Goal: Information Seeking & Learning: Check status

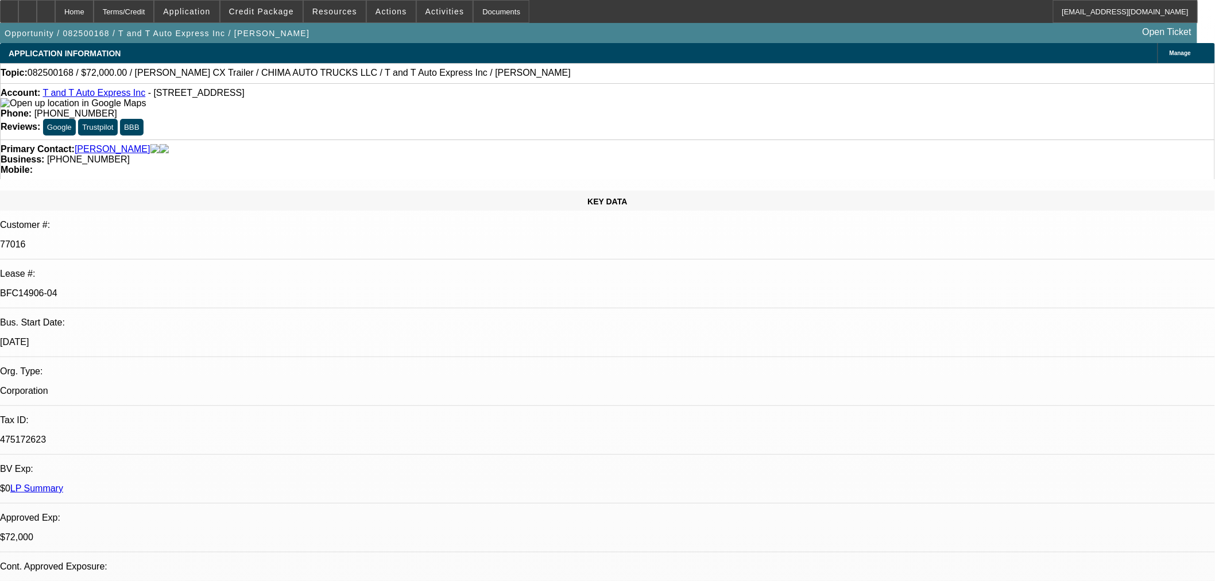
select select "0"
select select "2"
select select "0.1"
select select "4"
select select "0"
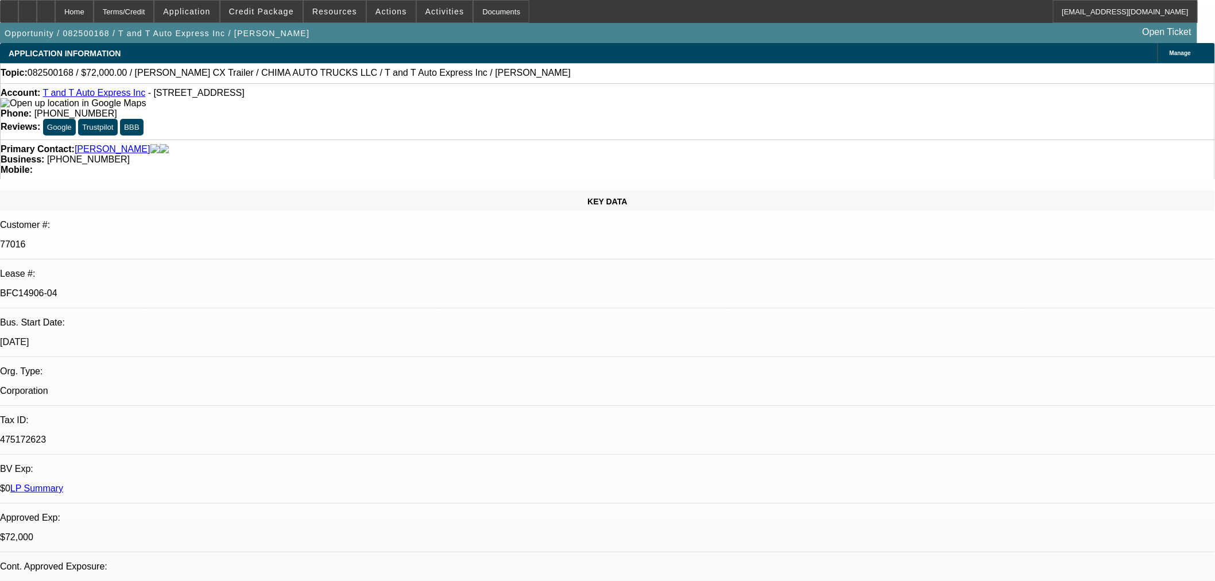
select select "2"
select select "0.1"
select select "4"
select select "0"
select select "2"
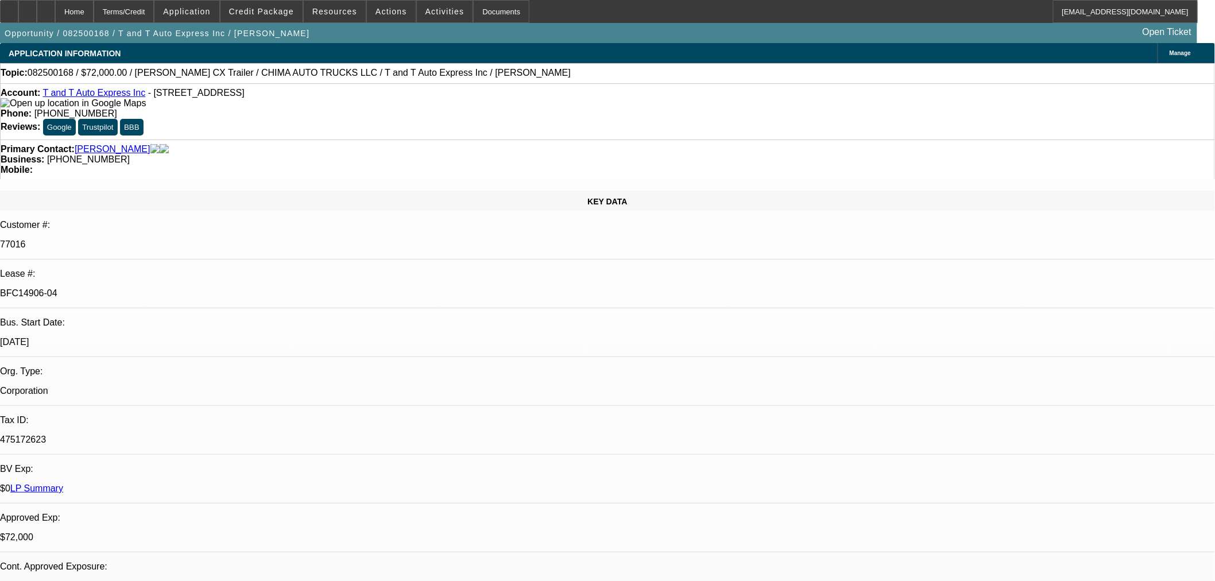
select select "0.1"
select select "4"
select select "0.15"
select select "2"
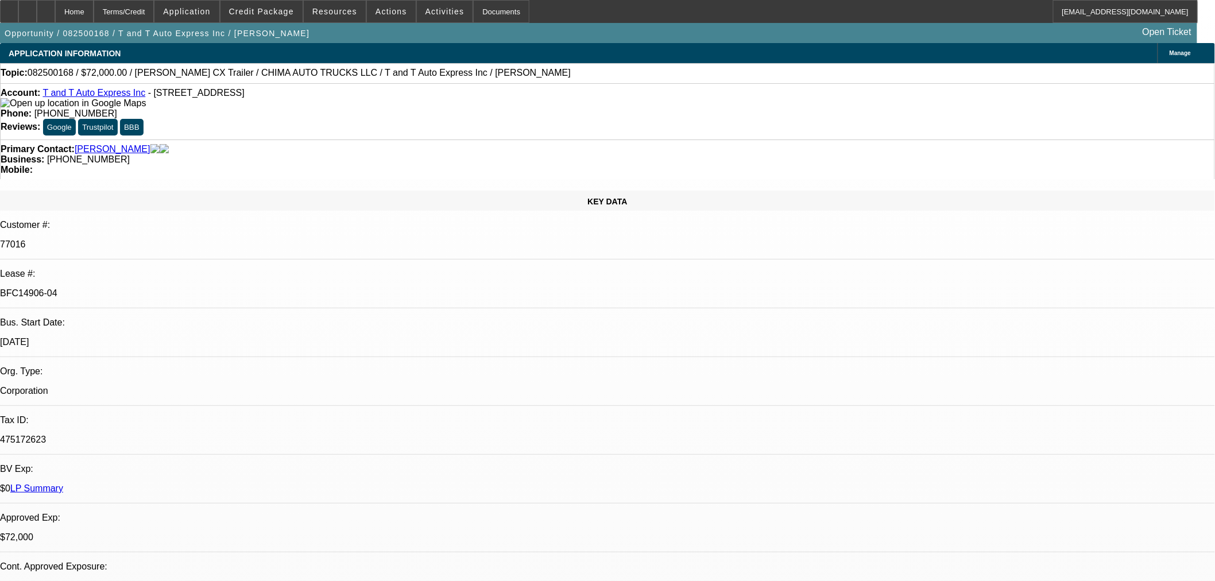
select select "0"
select select "6"
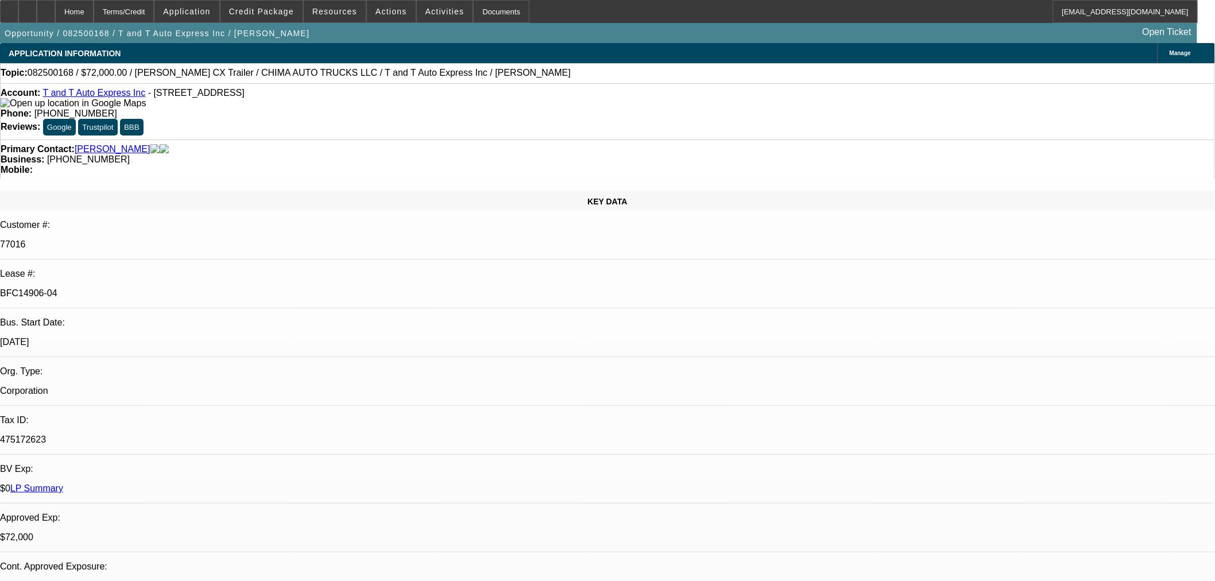
drag, startPoint x: 293, startPoint y: 77, endPoint x: 375, endPoint y: 69, distance: 82.4
click at [375, 69] on div "Topic: 082500168 / $72,000.00 / Cottrell CX Trailer / CHIMA AUTO TRUCKS LLC / T…" at bounding box center [608, 73] width 1214 height 10
copy span "T and T Auto Express Inc"
click at [382, 9] on span "Actions" at bounding box center [391, 11] width 32 height 9
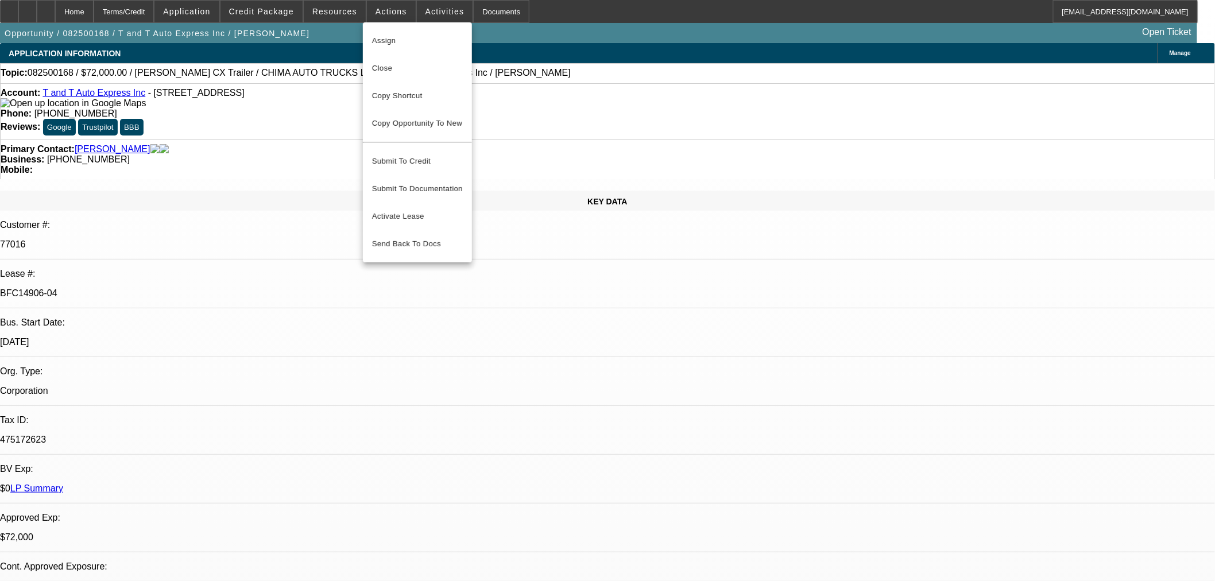
click at [342, 16] on div at bounding box center [607, 290] width 1215 height 581
click at [342, 16] on span at bounding box center [335, 12] width 62 height 28
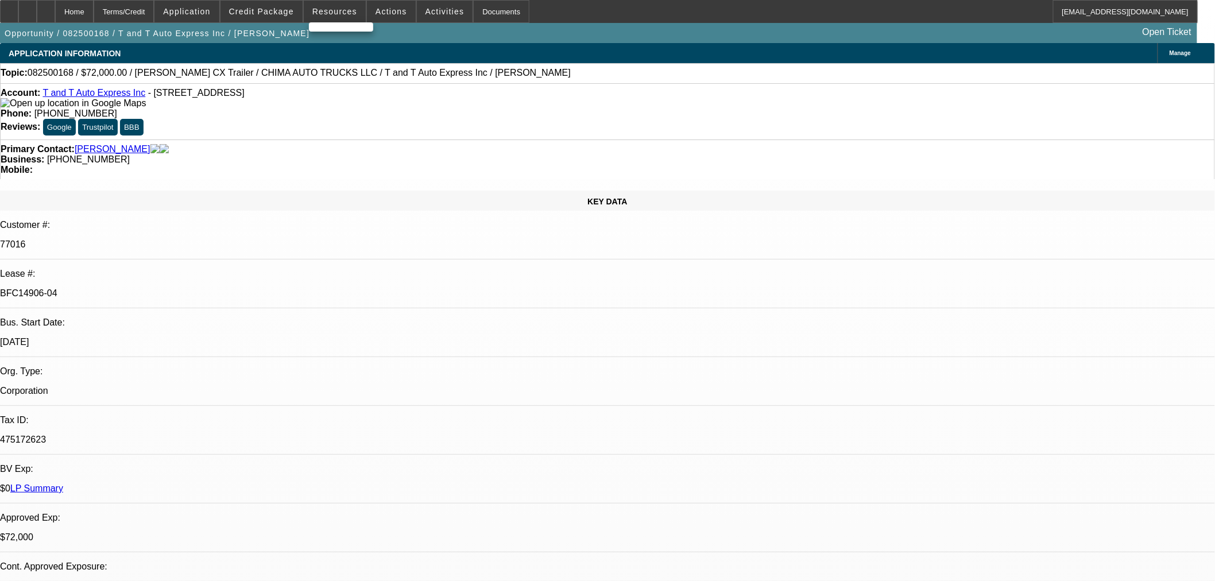
click at [375, 15] on div at bounding box center [607, 290] width 1215 height 581
click at [375, 15] on span "Actions" at bounding box center [391, 11] width 32 height 9
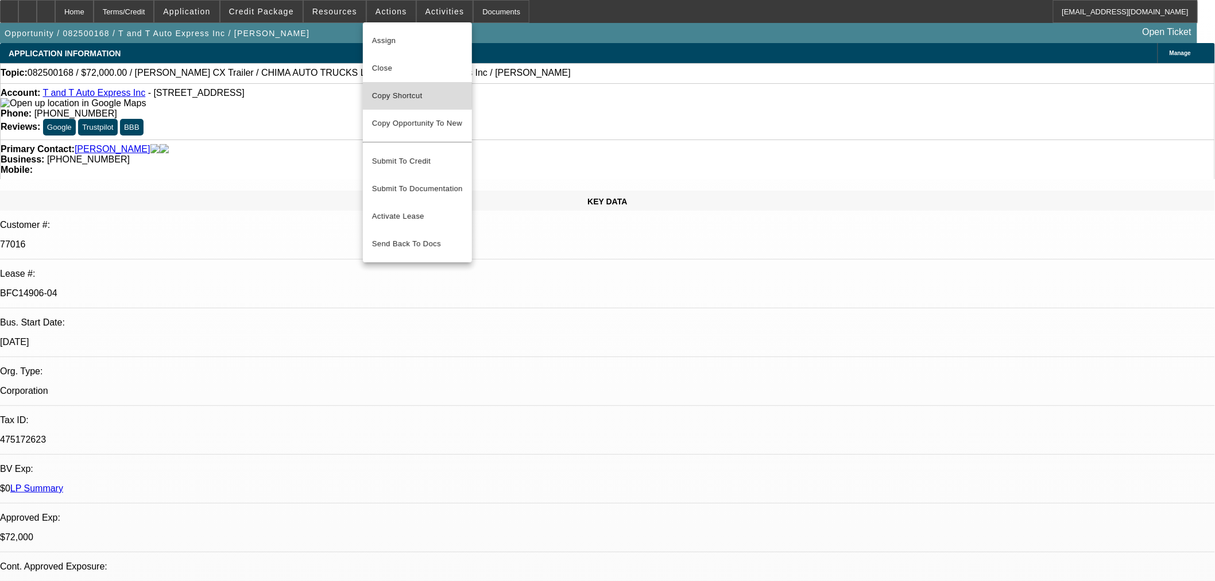
drag, startPoint x: 400, startPoint y: 88, endPoint x: 107, endPoint y: 130, distance: 295.2
click at [400, 89] on span "Copy Shortcut" at bounding box center [417, 96] width 91 height 14
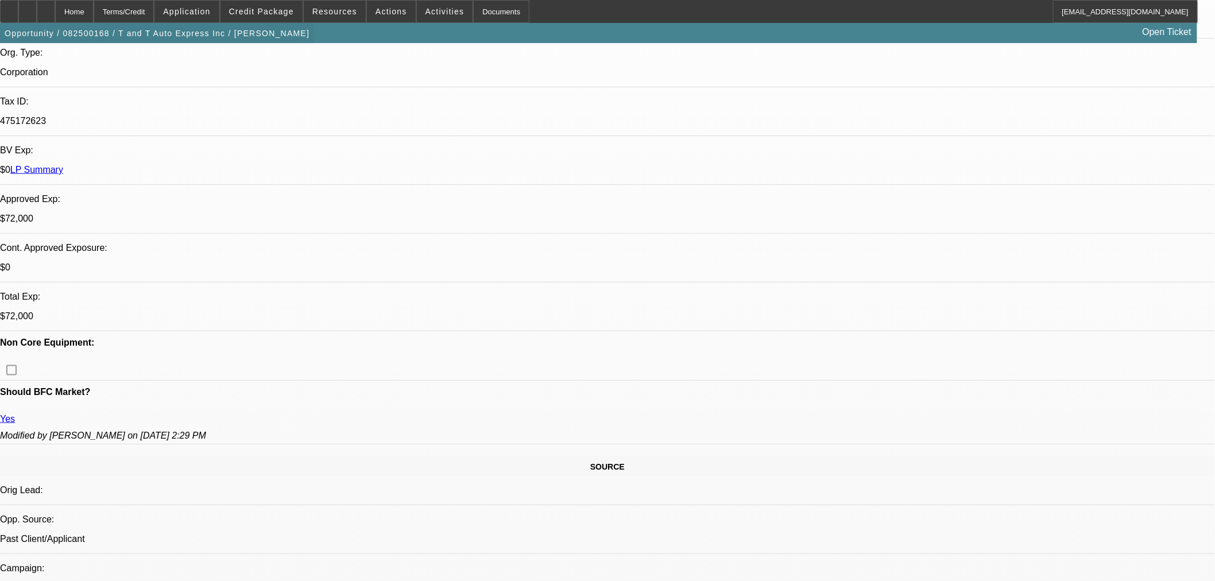
scroll to position [300, 0]
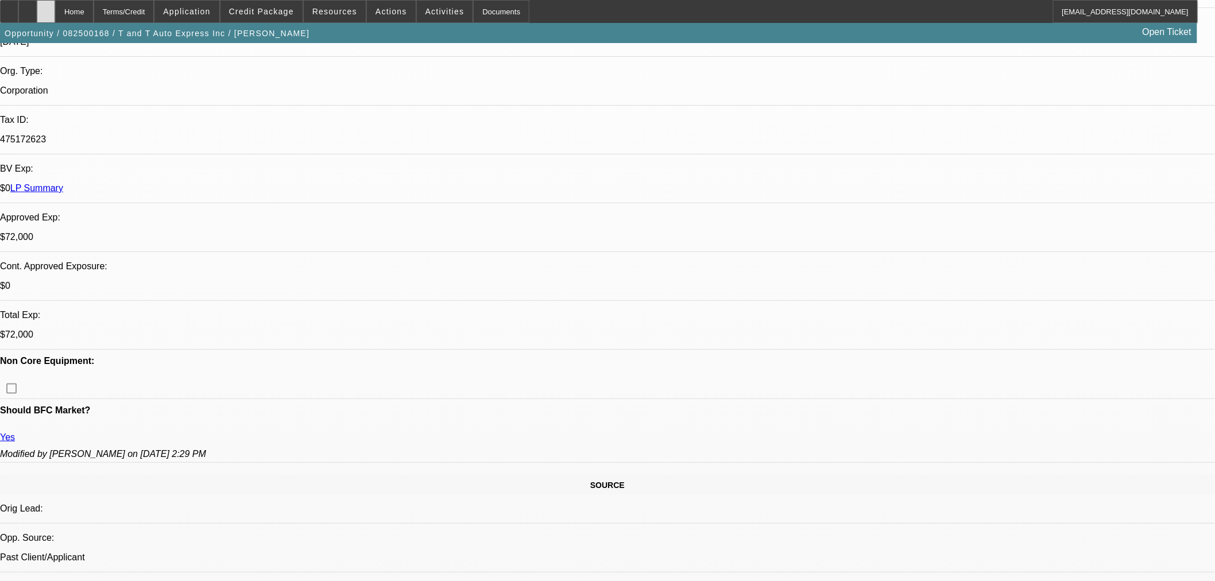
click at [55, 7] on div at bounding box center [46, 11] width 18 height 23
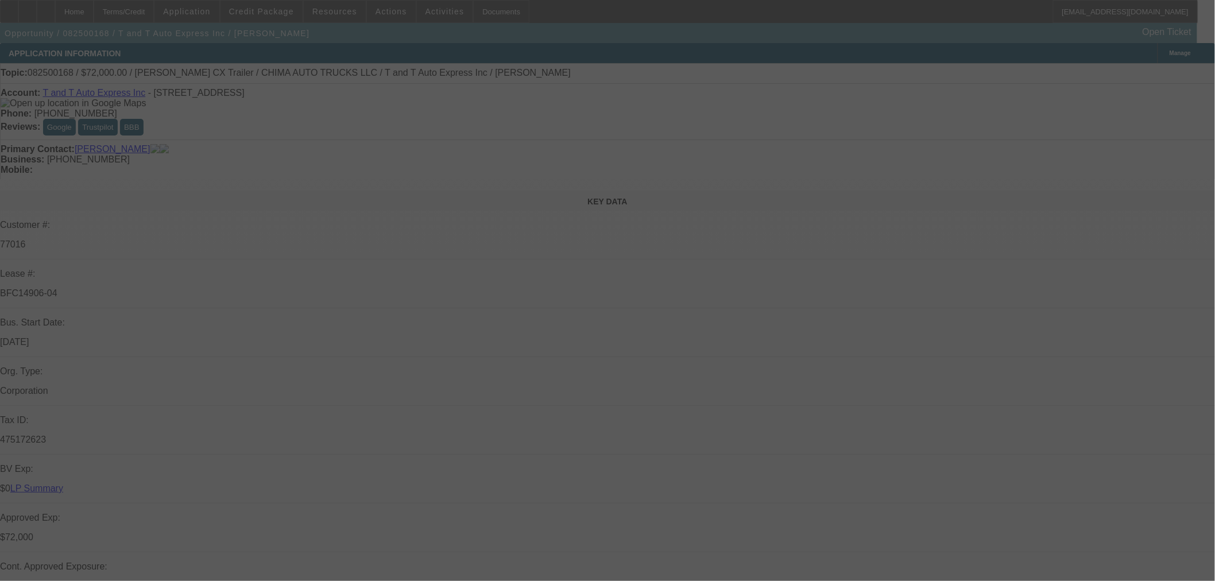
select select "0"
select select "2"
select select "0.1"
select select "4"
select select "0"
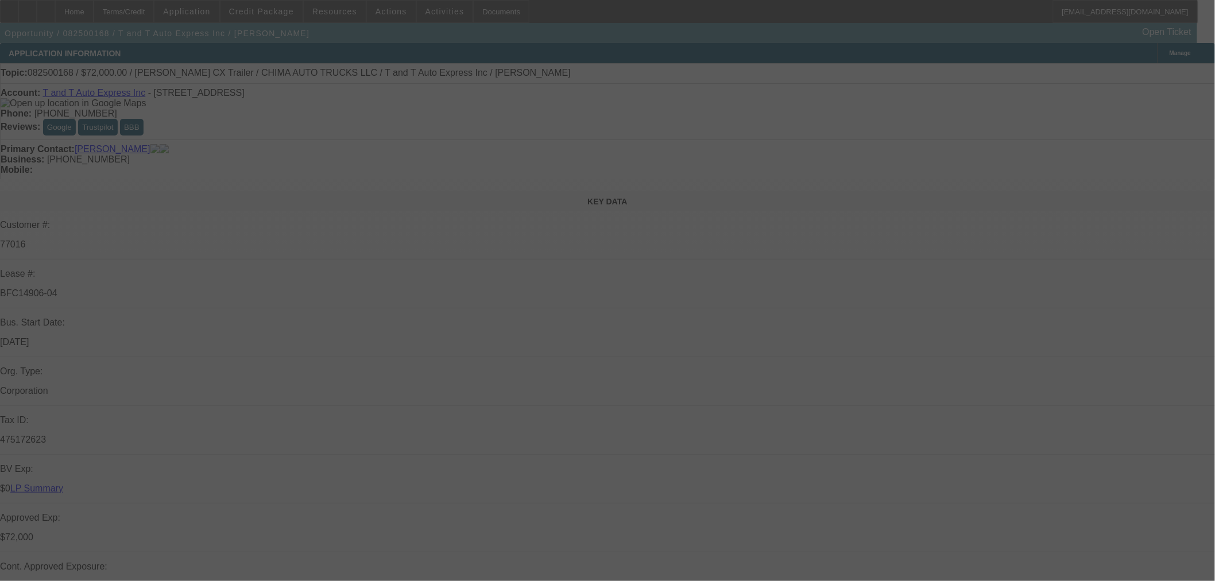
select select "2"
select select "0.1"
select select "4"
select select "0"
select select "2"
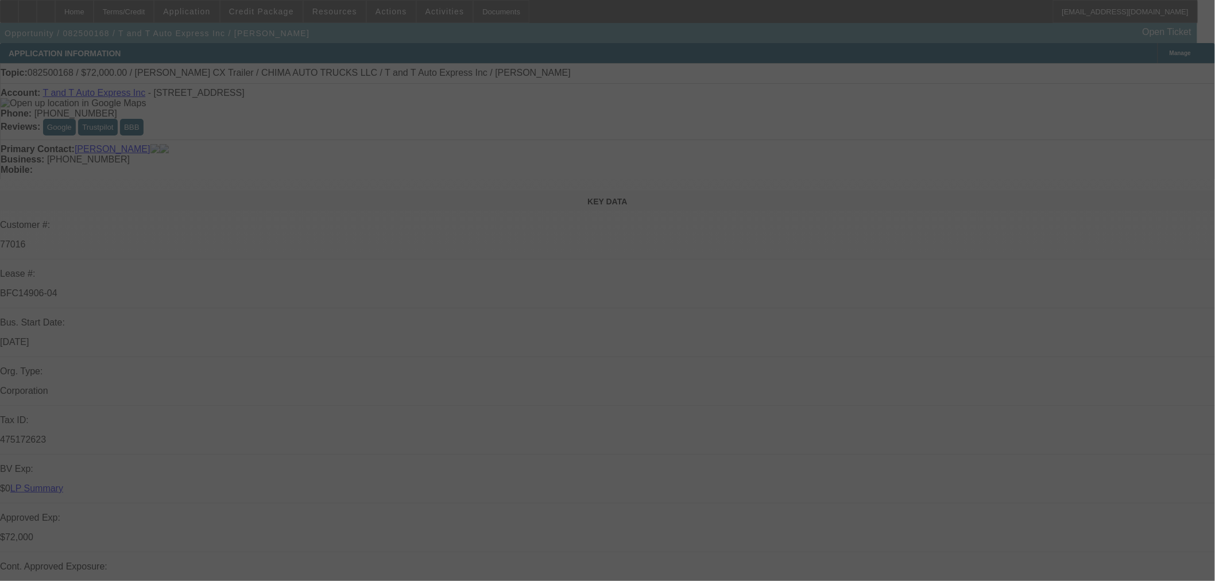
select select "0.1"
select select "4"
select select "0.15"
select select "2"
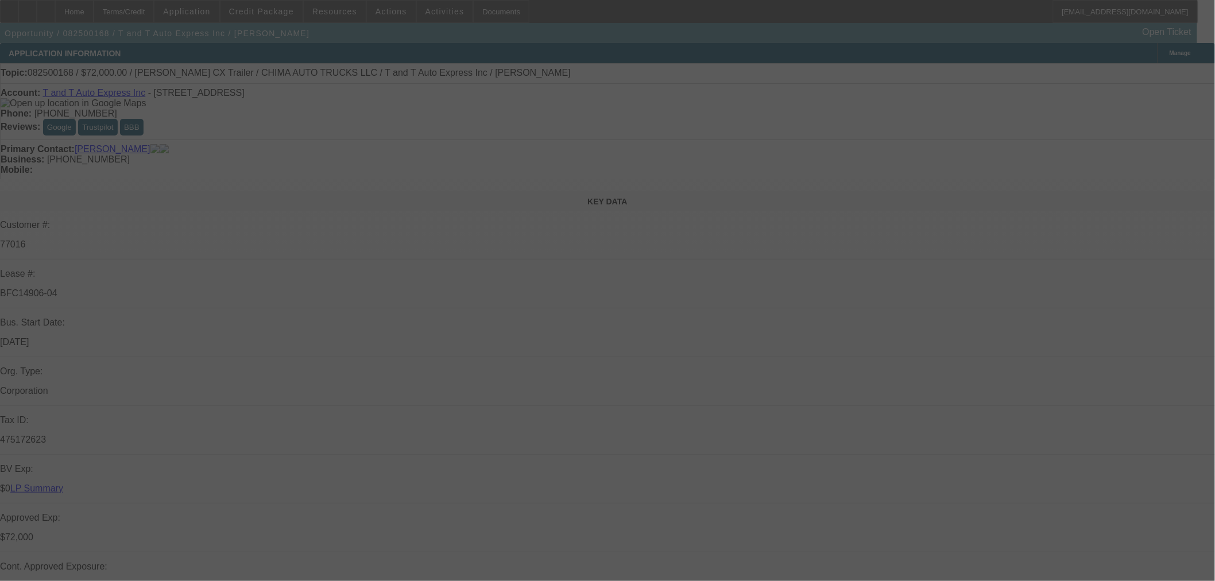
select select "0"
select select "6"
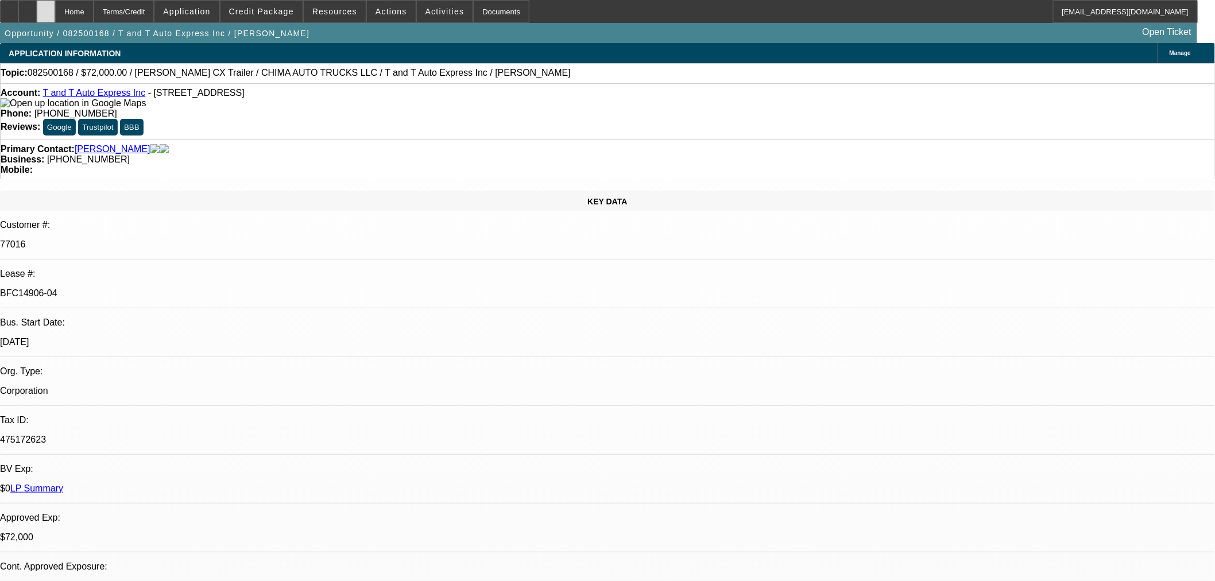
click at [55, 11] on div at bounding box center [46, 11] width 18 height 23
select select "0"
select select "2"
select select "0.1"
select select "4"
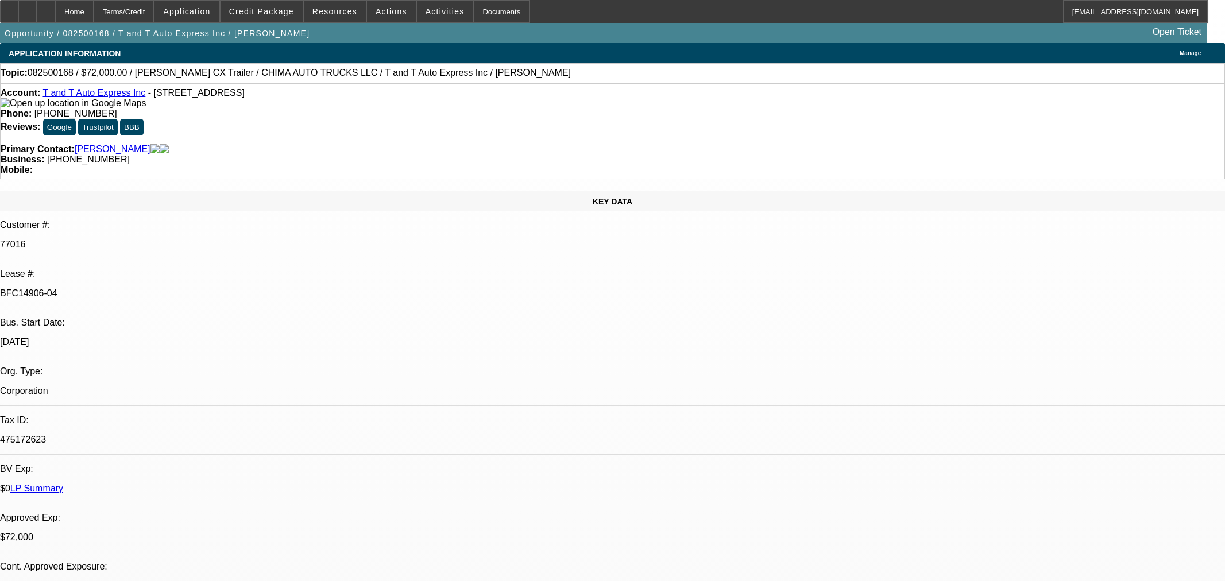
select select "0"
select select "2"
select select "0.1"
select select "4"
select select "0"
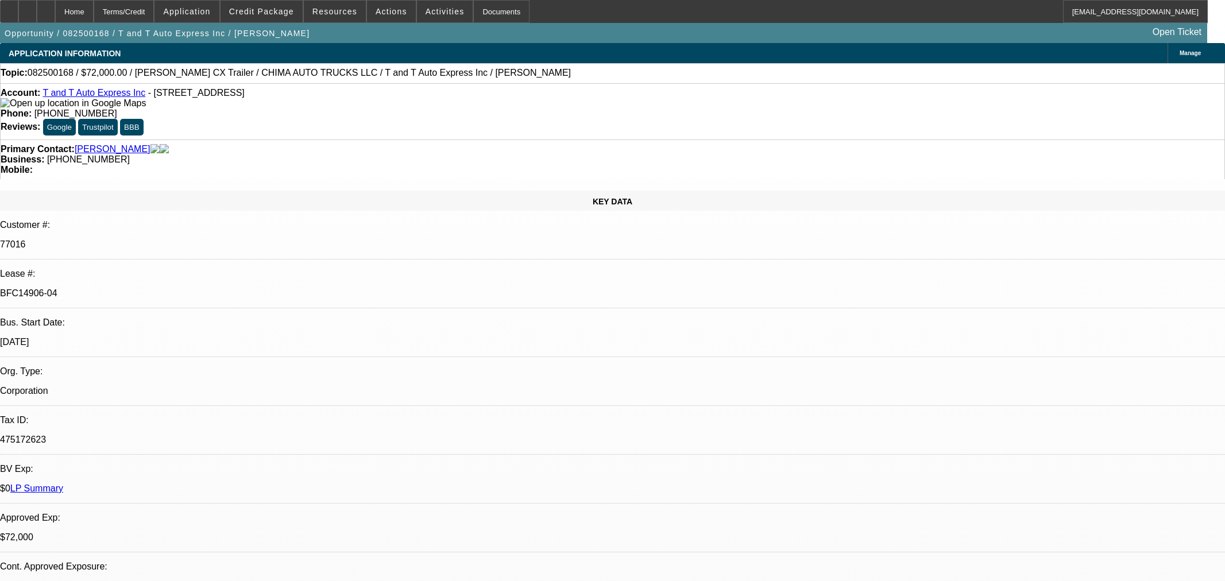
select select "2"
select select "0.1"
select select "4"
select select "0.15"
select select "2"
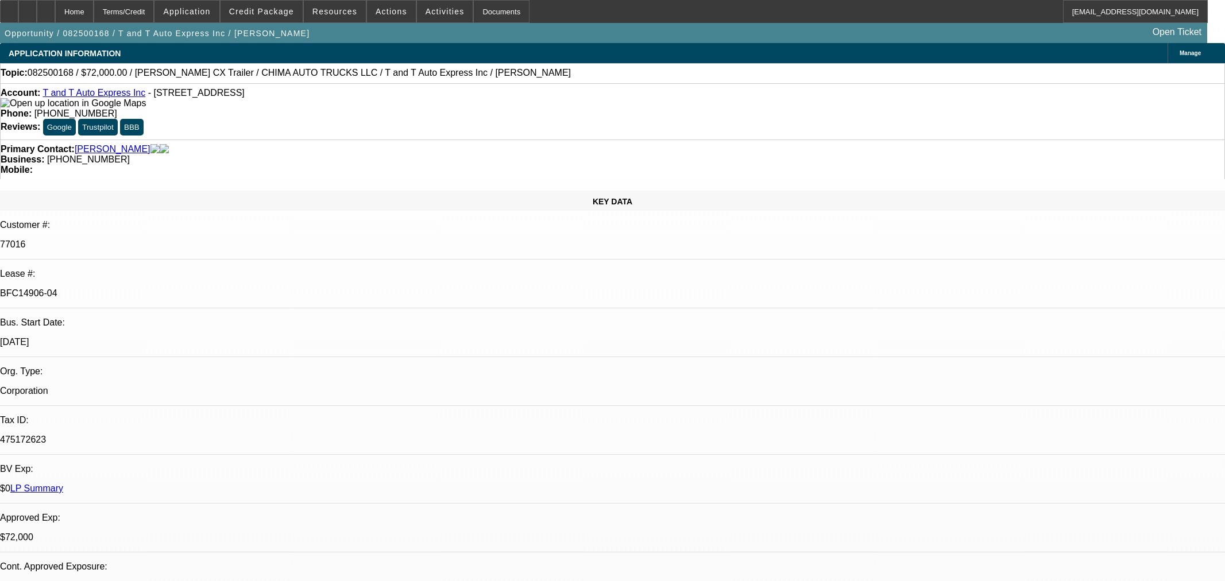
select select "2"
select select "0"
select select "6"
click at [55, 10] on div at bounding box center [46, 11] width 18 height 23
select select "0"
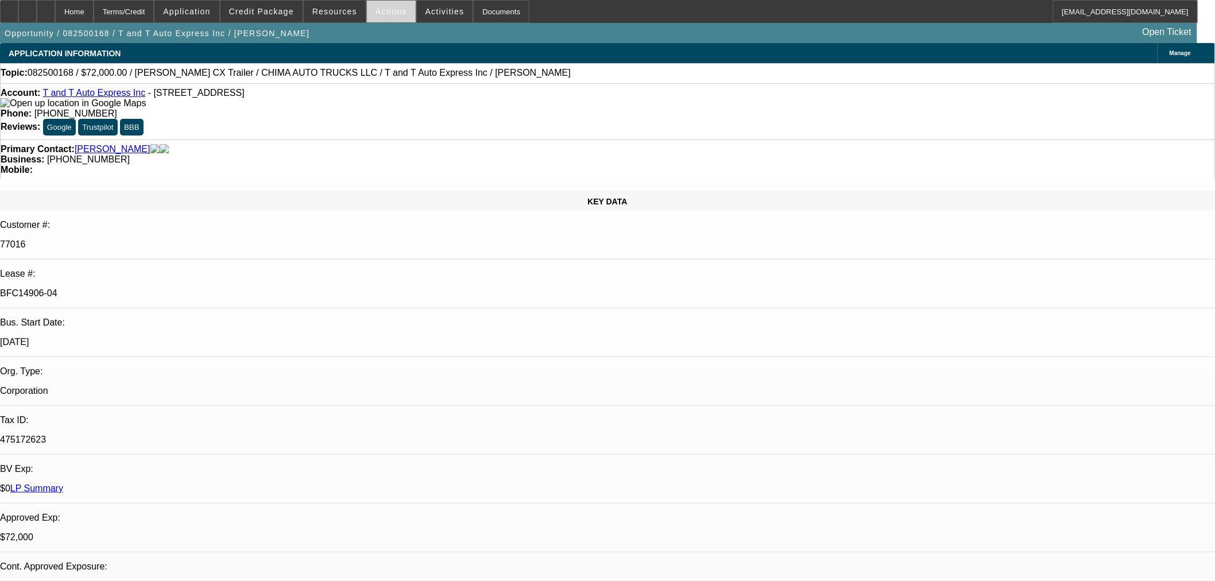
select select "2"
select select "0.1"
select select "4"
select select "0"
select select "2"
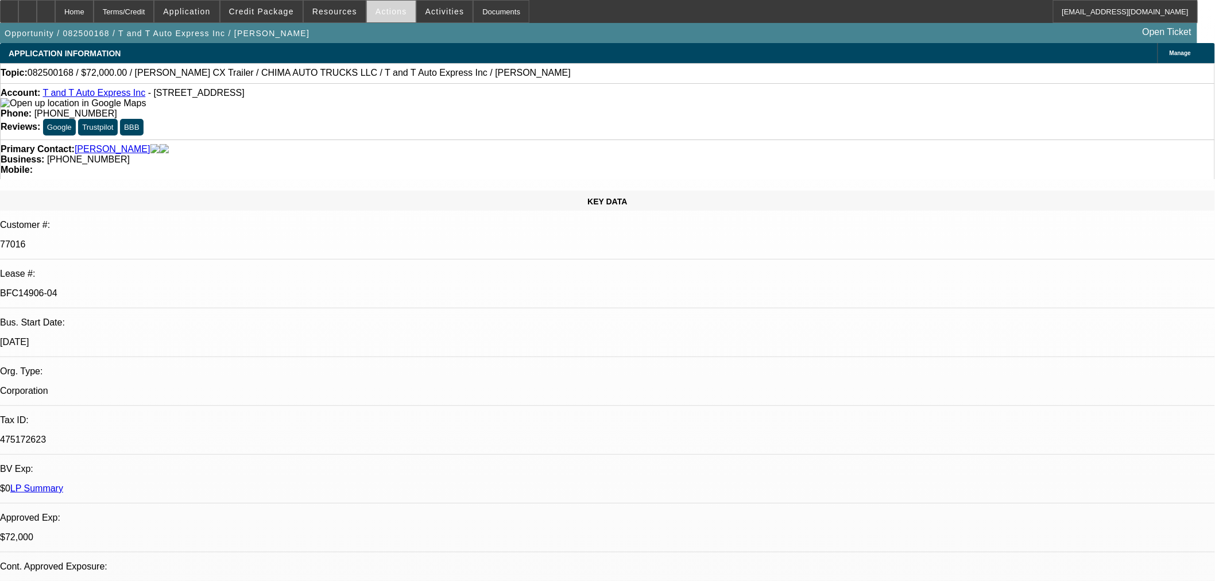
select select "0.1"
select select "4"
select select "0"
select select "2"
select select "0.1"
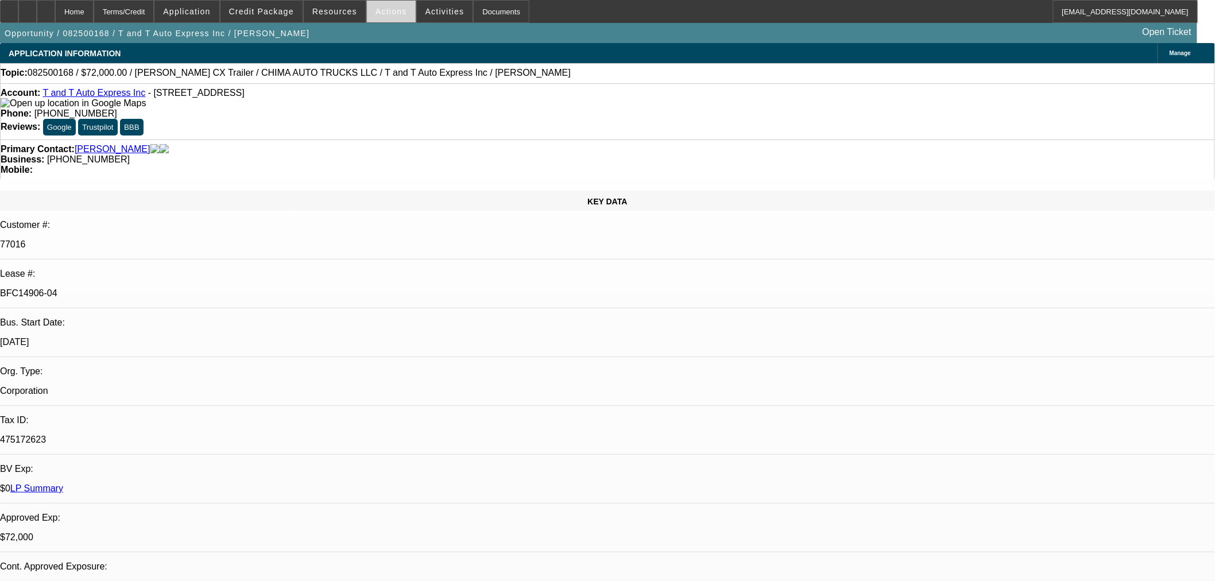
select select "4"
select select "0.15"
select select "2"
select select "0"
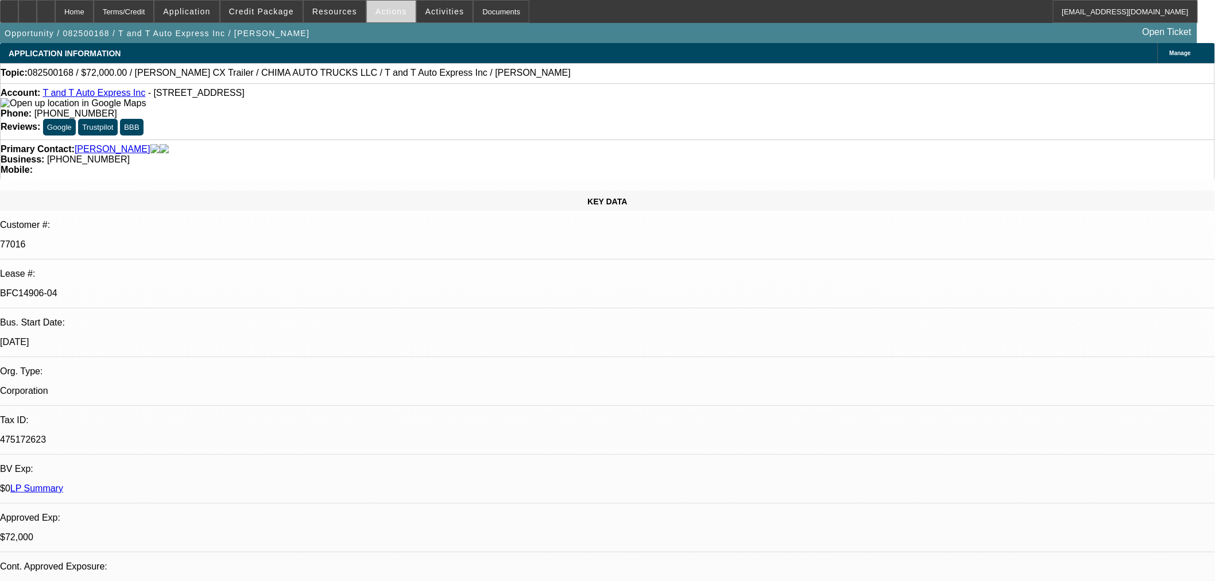
select select "6"
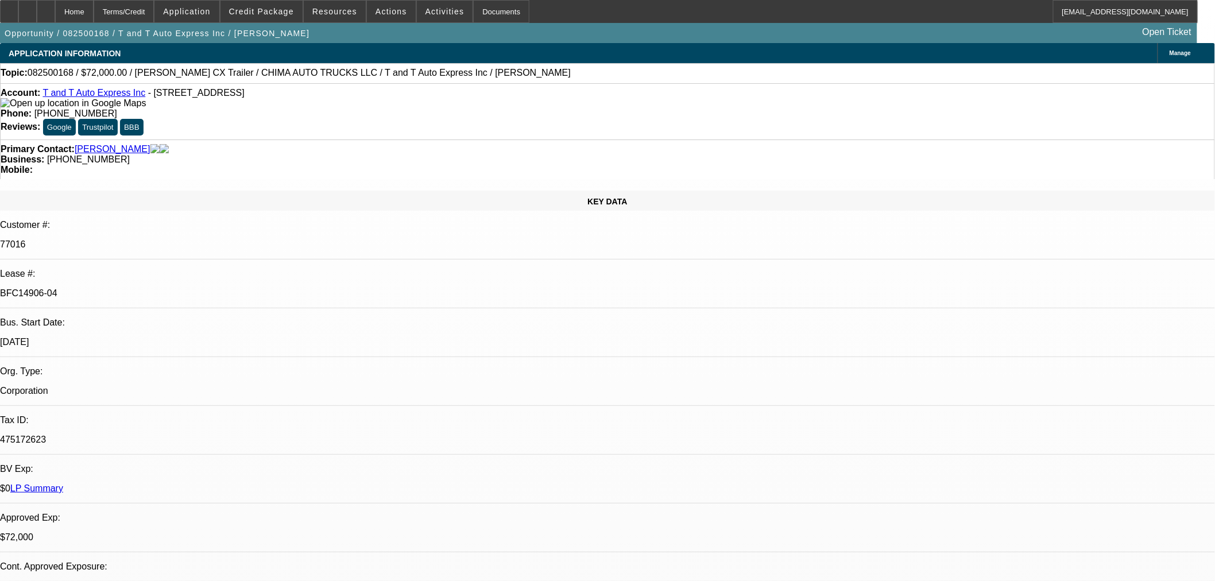
drag, startPoint x: 841, startPoint y: 72, endPoint x: 781, endPoint y: 110, distance: 69.9
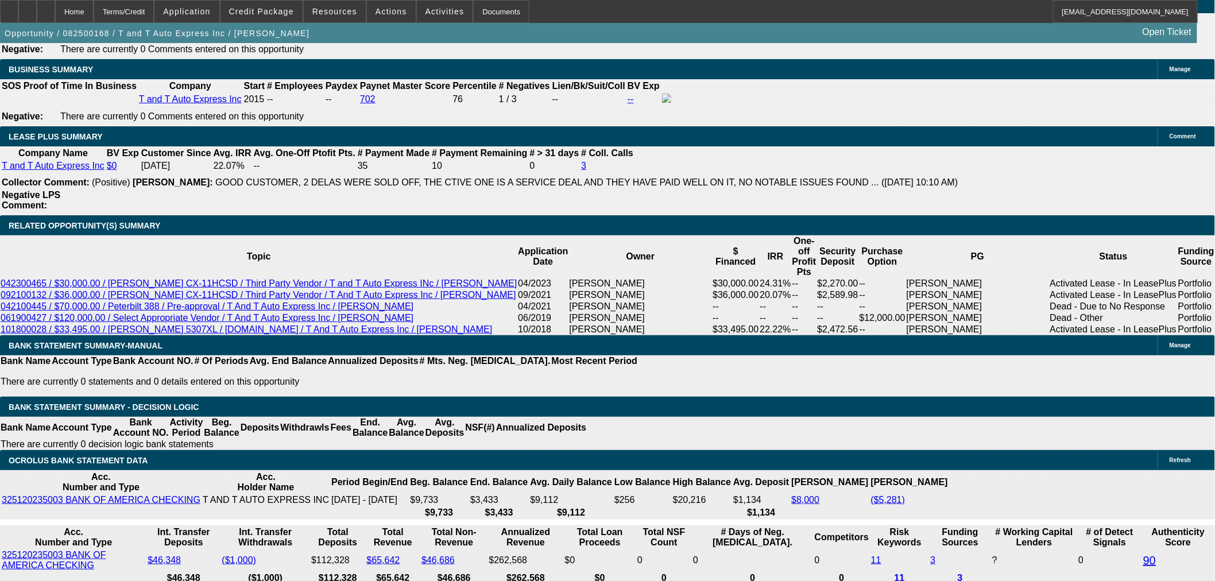
scroll to position [1786, 0]
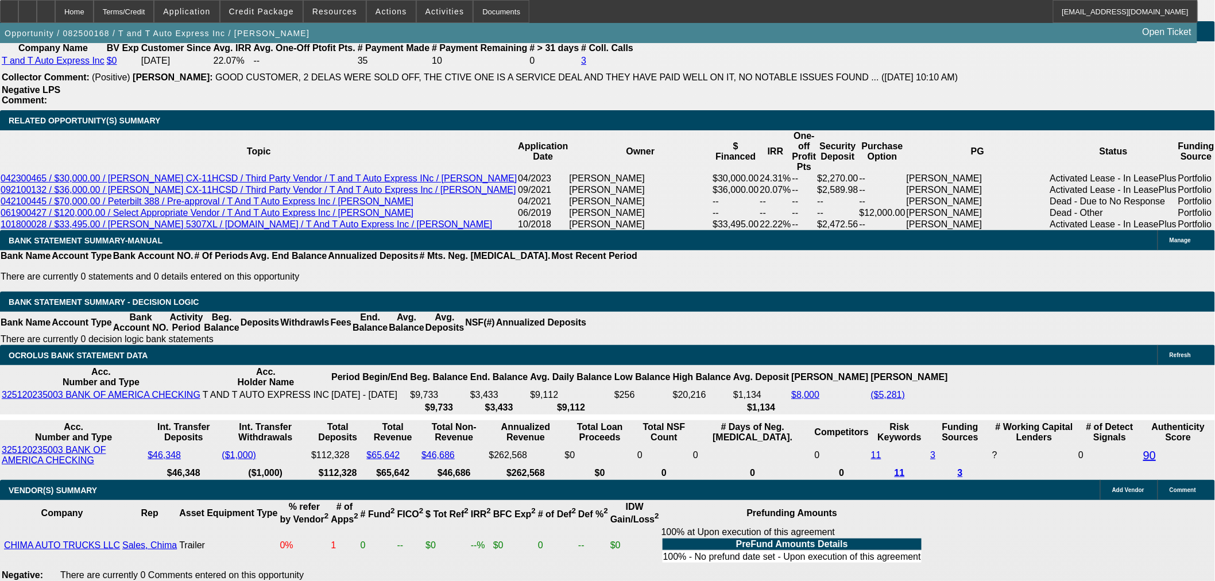
scroll to position [2105, 0]
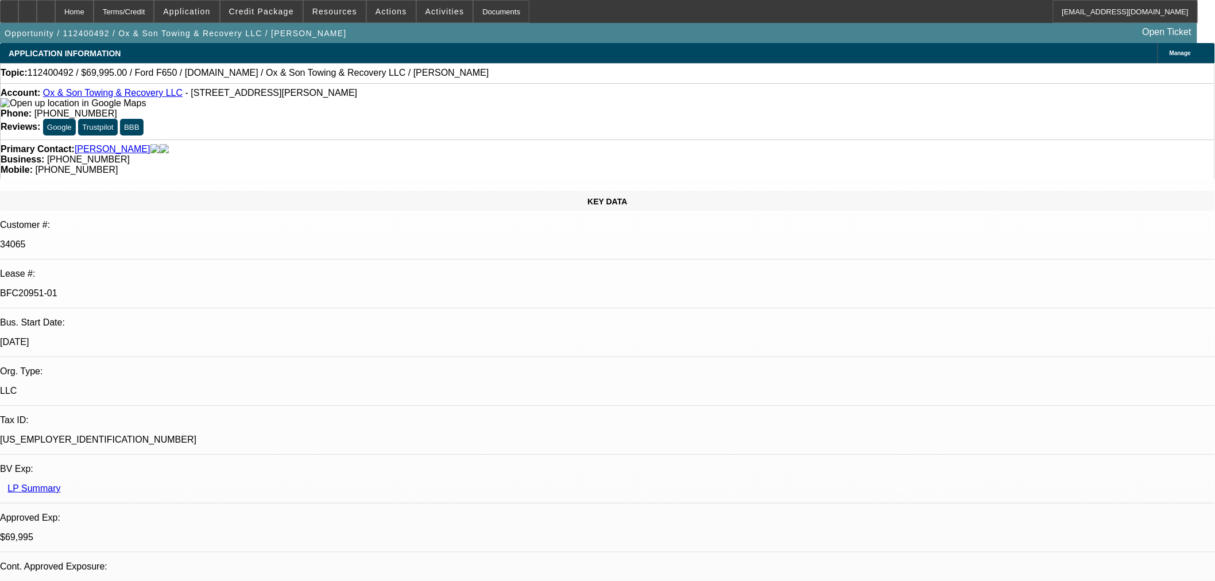
select select "0"
select select "3"
select select "0"
select select "6"
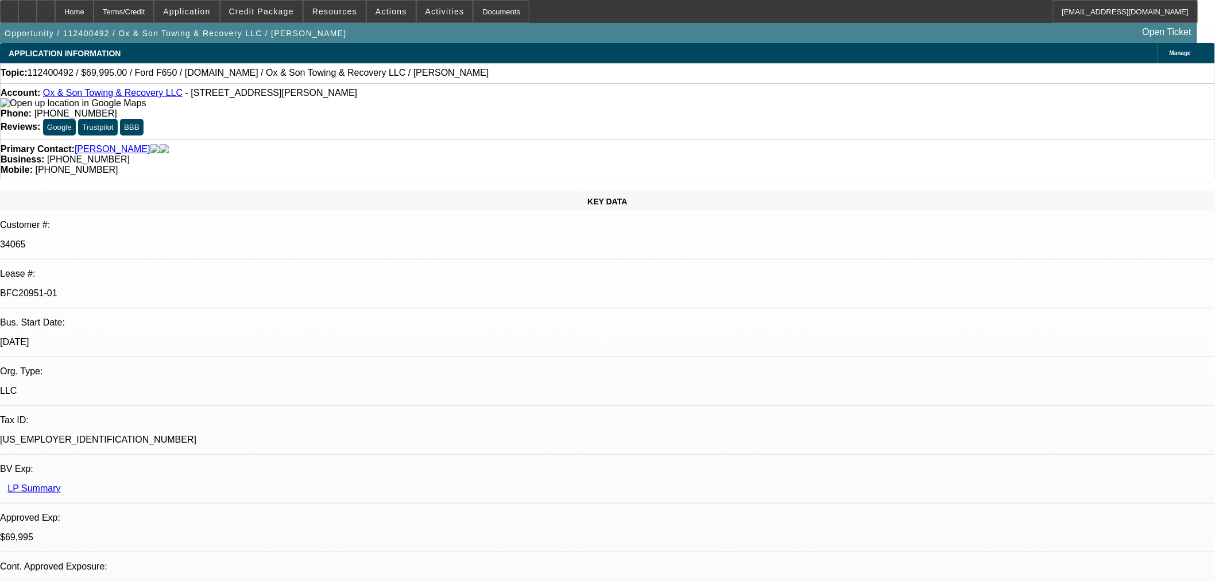
select select "0"
select select "3"
select select "0"
select select "6"
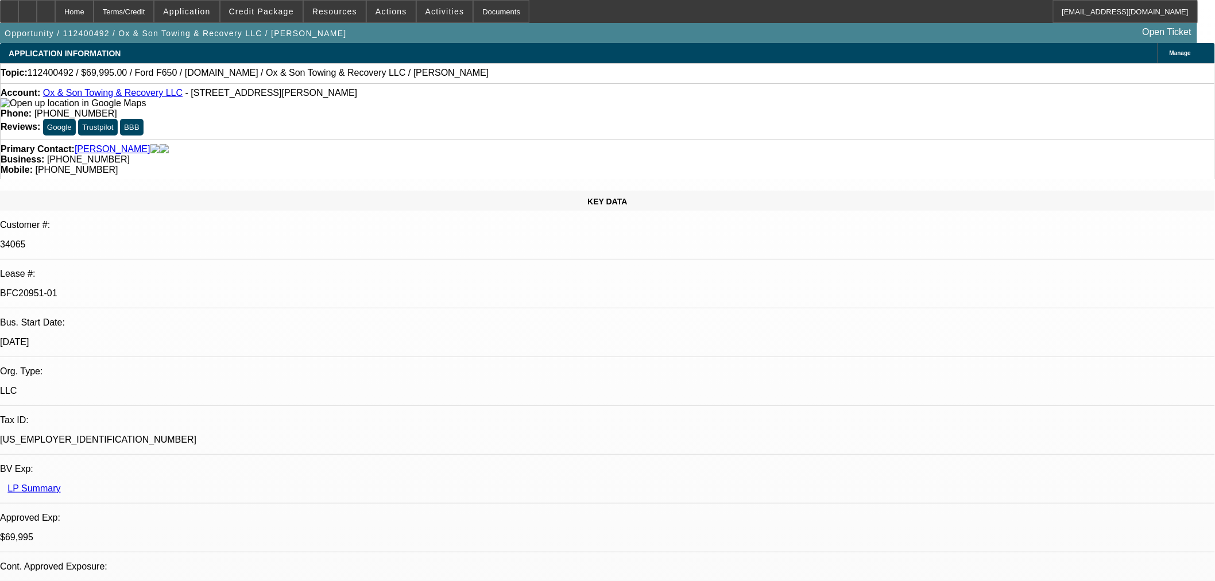
select select "0"
select select "3"
select select "0"
select select "6"
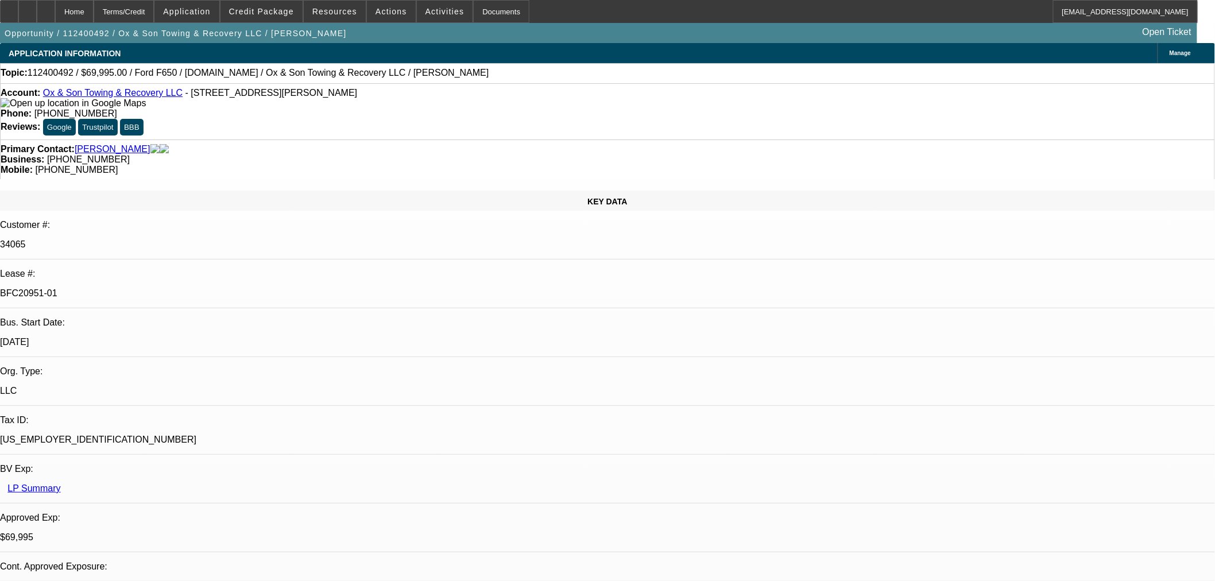
select select "0"
select select "3"
select select "0"
select select "6"
